Goal: Obtain resource: Download file/media

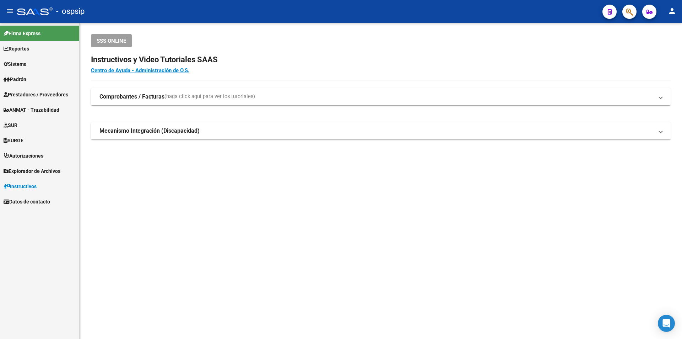
click at [48, 97] on span "Prestadores / Proveedores" at bounding box center [36, 95] width 65 height 8
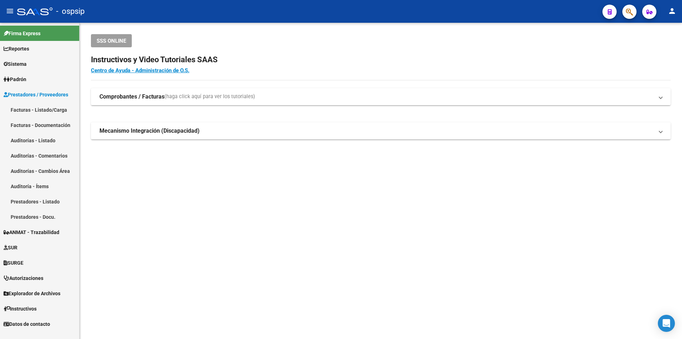
click at [49, 112] on link "Facturas - Listado/Carga" at bounding box center [39, 109] width 79 height 15
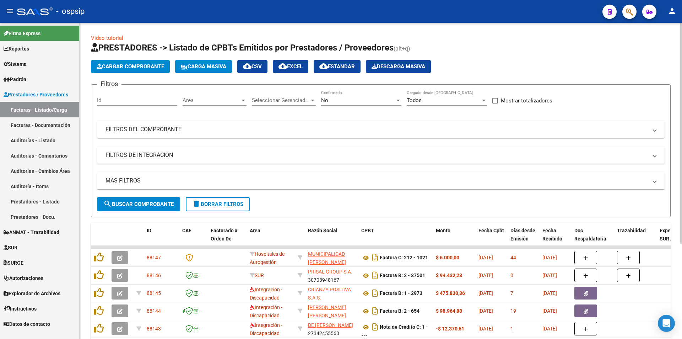
click at [181, 126] on mat-panel-title "FILTROS DEL COMPROBANTE" at bounding box center [377, 129] width 542 height 8
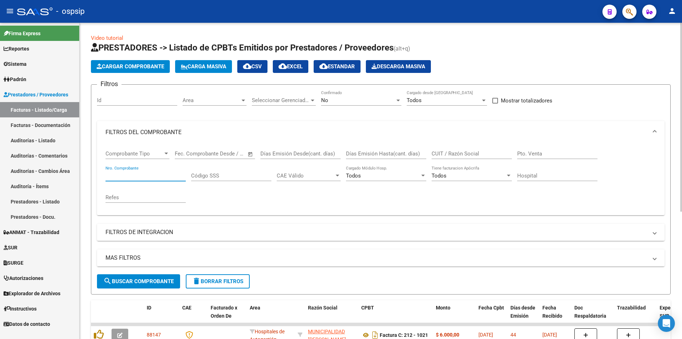
click at [142, 175] on input "Nro. Comprobante" at bounding box center [146, 175] width 80 height 6
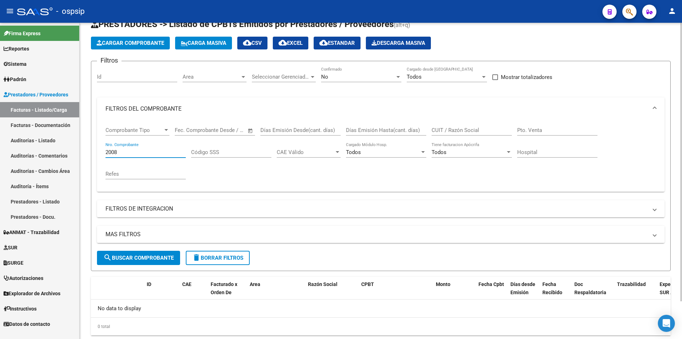
scroll to position [36, 0]
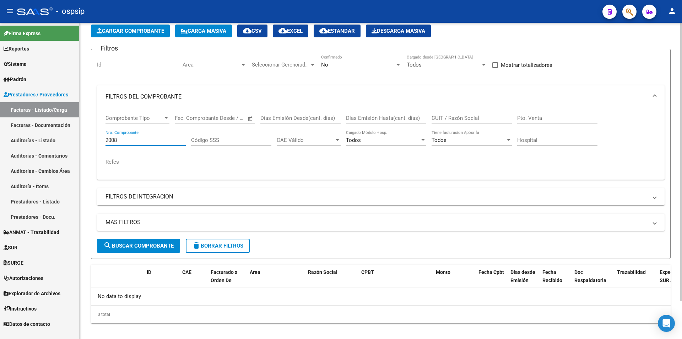
type input "2008"
click at [378, 64] on div "No" at bounding box center [358, 64] width 74 height 6
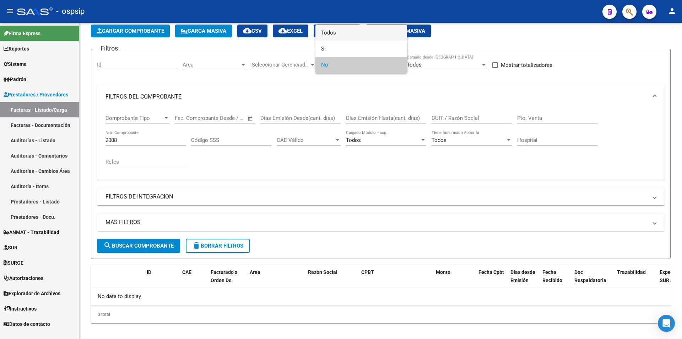
click at [348, 33] on span "Todos" at bounding box center [361, 33] width 80 height 16
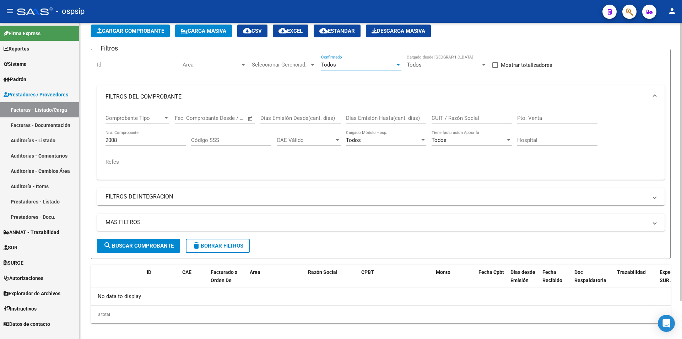
click at [165, 241] on button "search Buscar Comprobante" at bounding box center [138, 246] width 83 height 14
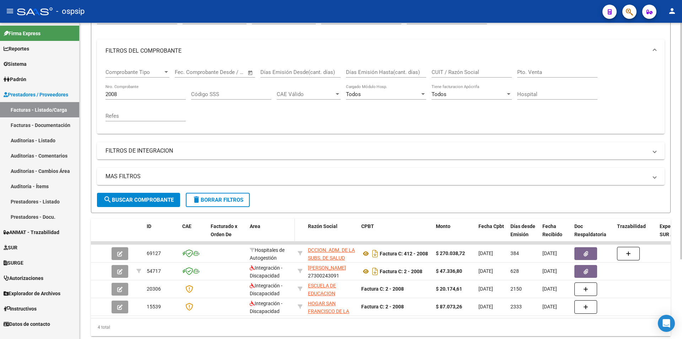
scroll to position [107, 0]
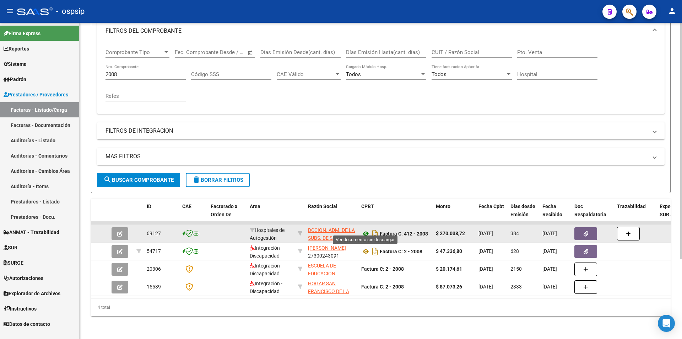
click at [368, 229] on icon at bounding box center [365, 233] width 9 height 9
click at [364, 229] on icon at bounding box center [365, 233] width 9 height 9
click at [364, 230] on icon at bounding box center [365, 233] width 9 height 9
